Goal: Transaction & Acquisition: Purchase product/service

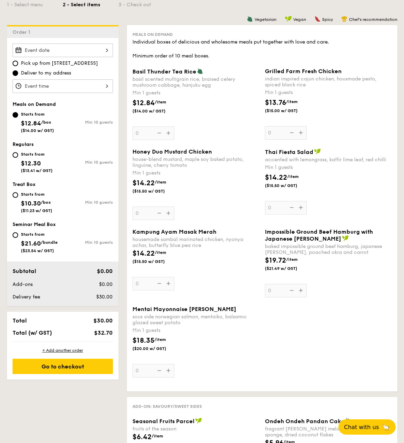
scroll to position [174, 0]
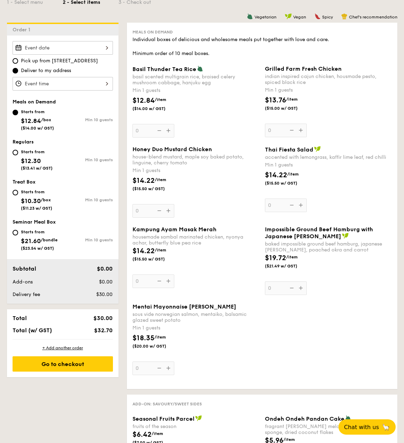
click at [72, 48] on input "Basil Thunder Tea [PERSON_NAME] scented multigrain rice, braised celery mushroo…" at bounding box center [63, 48] width 100 height 14
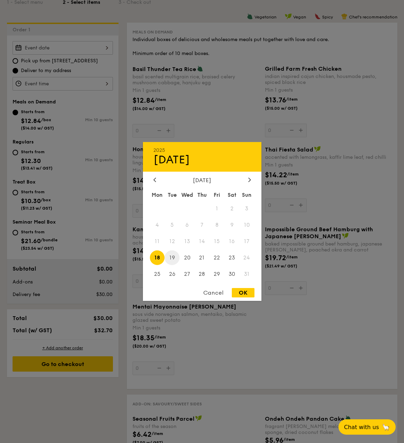
click at [174, 261] on span "19" at bounding box center [172, 257] width 15 height 15
click at [245, 294] on div "OK" at bounding box center [243, 292] width 23 height 9
type input "[DATE]"
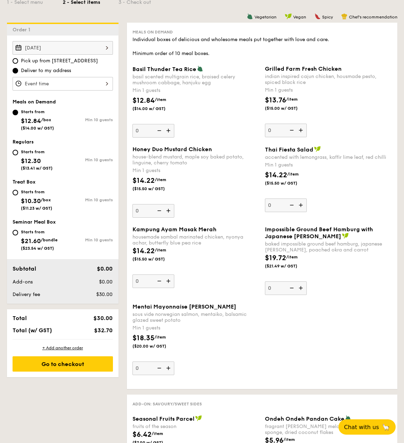
click at [53, 157] on div "Starts from $12.30 ($13.41 w/ GST)" at bounding box center [38, 159] width 50 height 23
click at [15, 150] on input "Starts from $12.30 ($13.41 w/ GST) Min 10 guests" at bounding box center [16, 153] width 6 height 6
radio input "true"
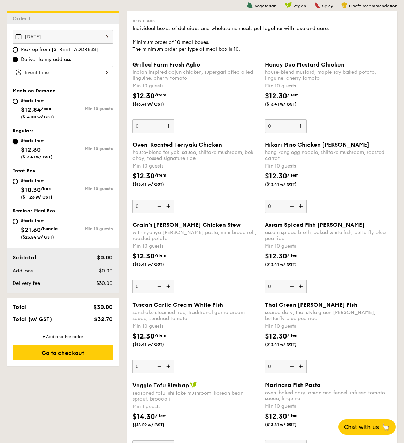
scroll to position [139, 0]
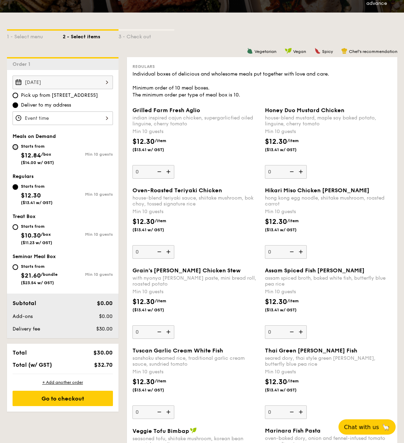
click at [16, 148] on input "Starts from $12.84 /box ($14.00 w/ GST) Min 10 guests" at bounding box center [16, 147] width 6 height 6
radio input "true"
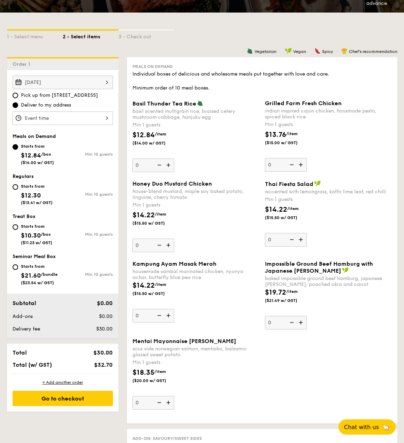
click at [24, 186] on div "Starts from" at bounding box center [37, 187] width 32 height 6
click at [18, 186] on input "Starts from $12.30 ($13.41 w/ GST) Min 10 guests" at bounding box center [16, 187] width 6 height 6
radio input "true"
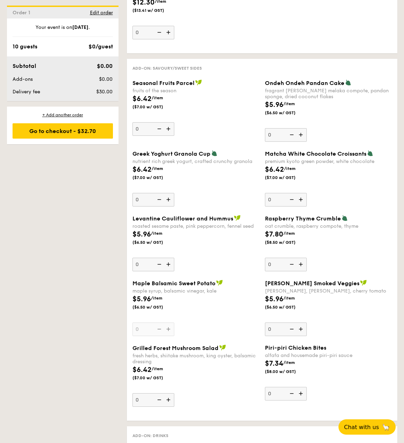
scroll to position [1011, 0]
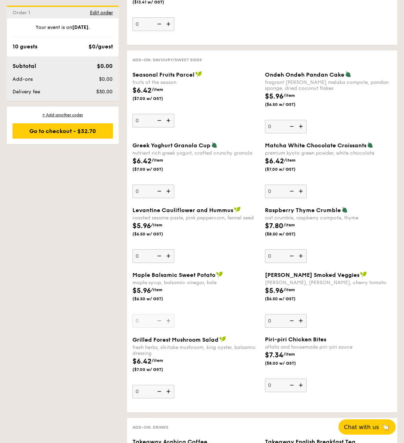
click at [275, 130] on input "0" at bounding box center [286, 127] width 42 height 14
click at [299, 127] on img at bounding box center [301, 126] width 10 height 13
click at [299, 127] on input "0" at bounding box center [286, 127] width 42 height 14
type input "1"
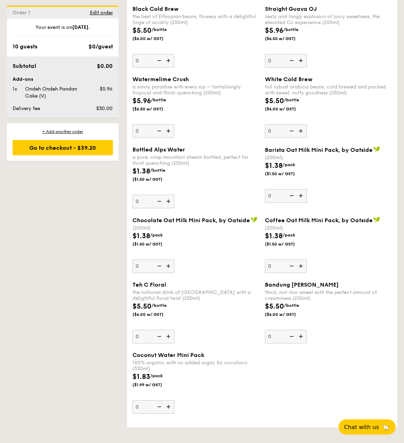
scroll to position [1604, 0]
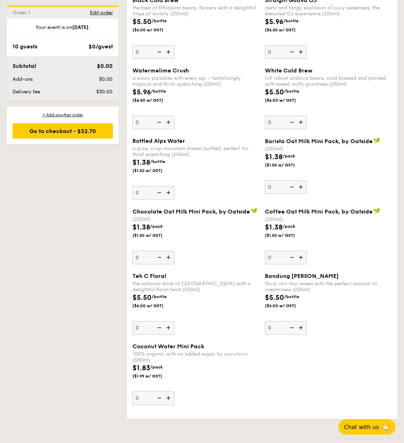
type input "0"
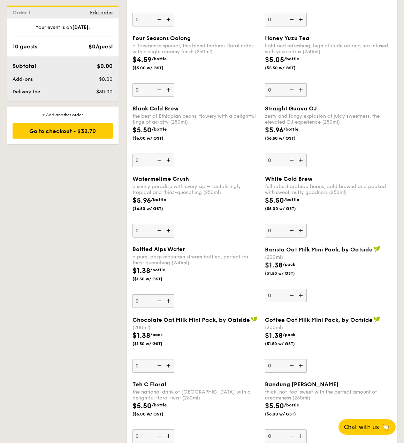
scroll to position [1509, 0]
